Goal: Task Accomplishment & Management: Manage account settings

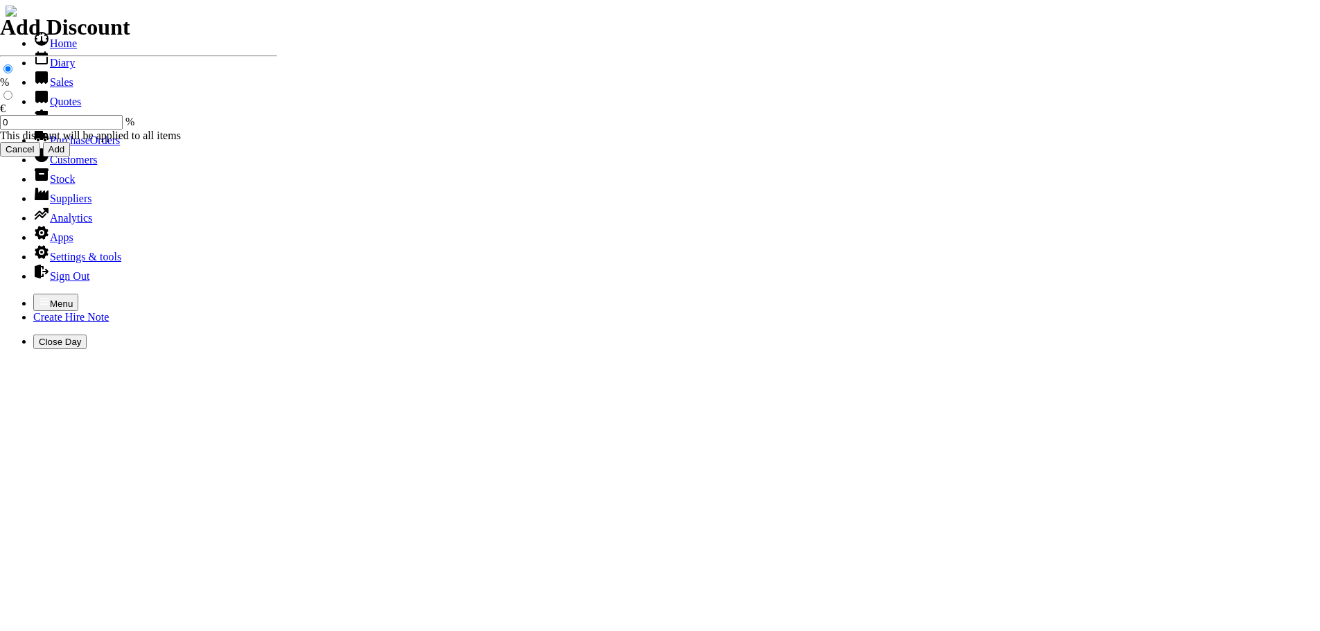
select select "HO"
drag, startPoint x: 0, startPoint y: 0, endPoint x: 11, endPoint y: 10, distance: 14.7
click at [39, 296] on icon "button" at bounding box center [44, 301] width 11 height 11
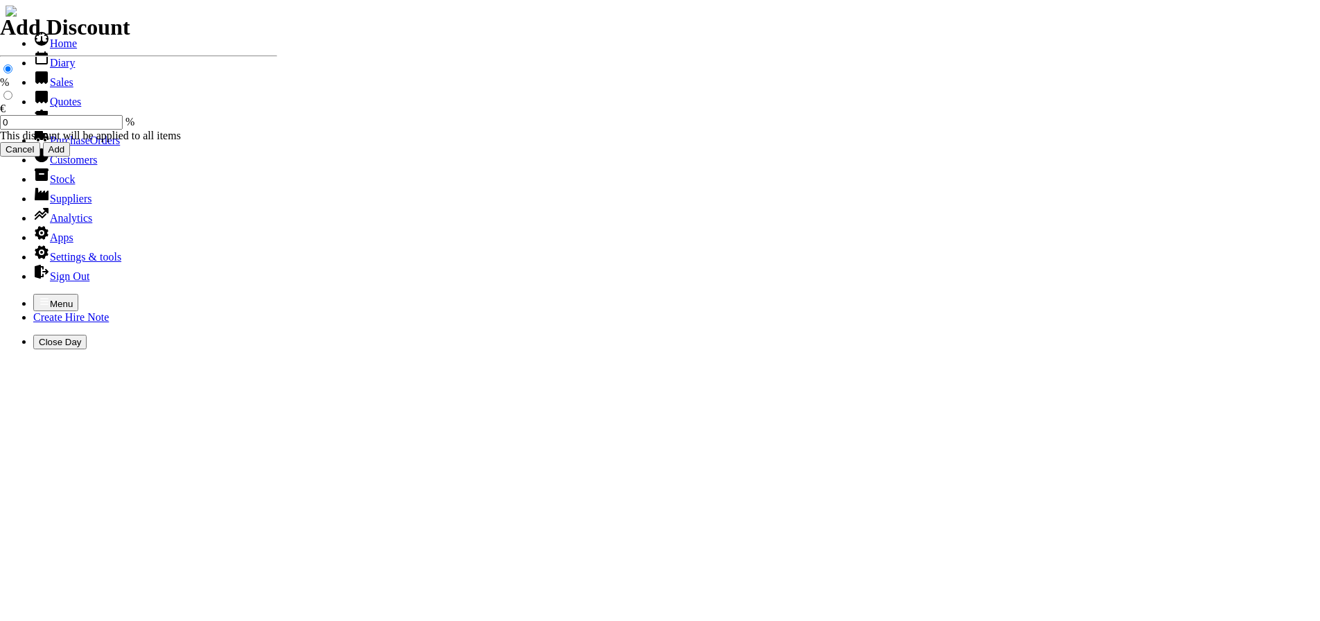
click at [56, 166] on link "Customers" at bounding box center [65, 160] width 64 height 12
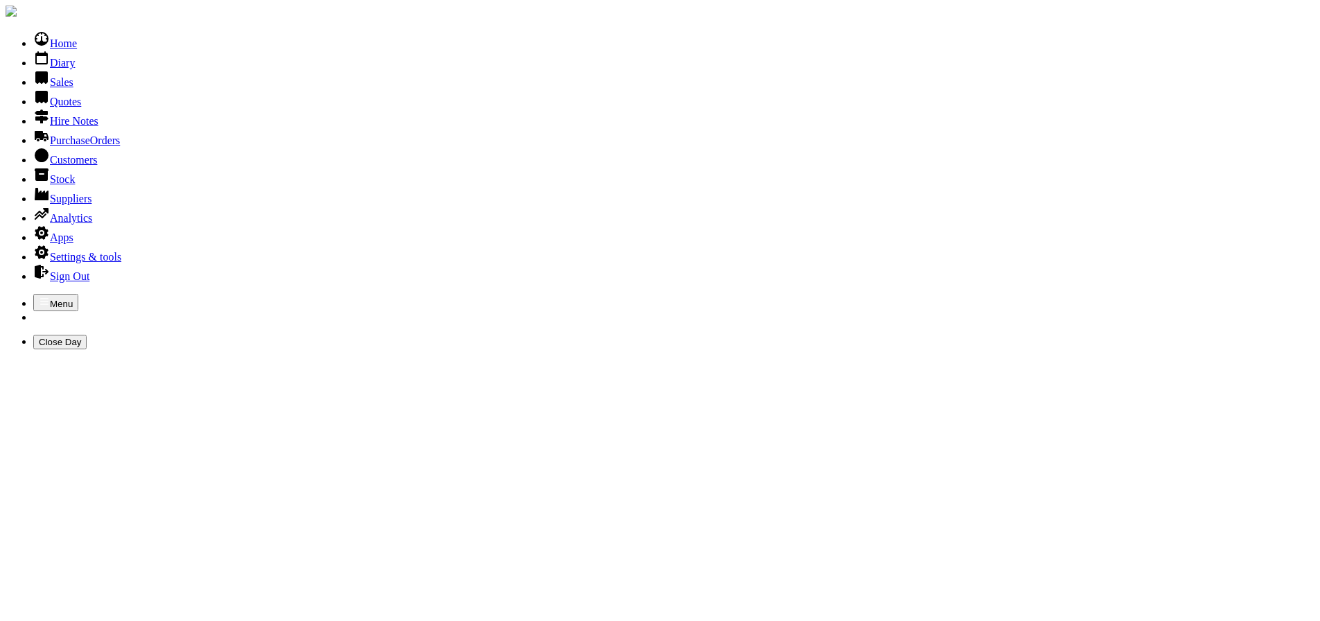
type input "hillbilly"
